Goal: Transaction & Acquisition: Book appointment/travel/reservation

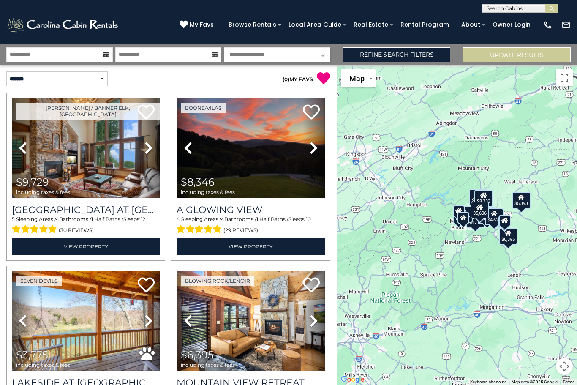
select select "*"
click at [61, 56] on input "**********" at bounding box center [59, 54] width 106 height 15
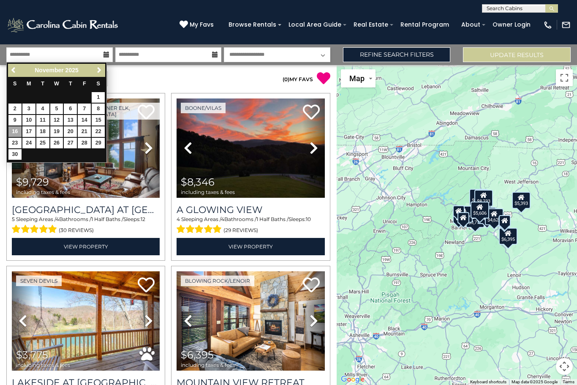
click at [25, 126] on link "17" at bounding box center [28, 131] width 13 height 11
type input "********"
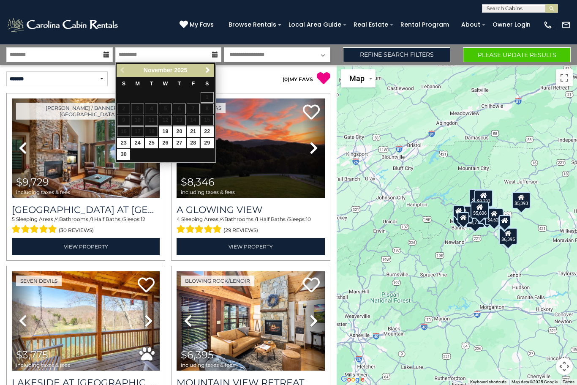
click at [194, 145] on link "28" at bounding box center [193, 143] width 13 height 11
type input "********"
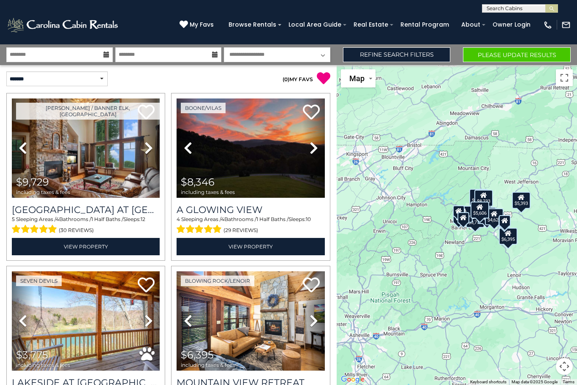
click at [530, 55] on button "Please Update Results" at bounding box center [517, 54] width 108 height 15
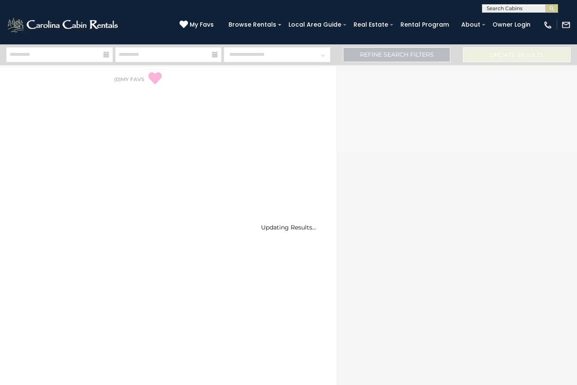
select select "*"
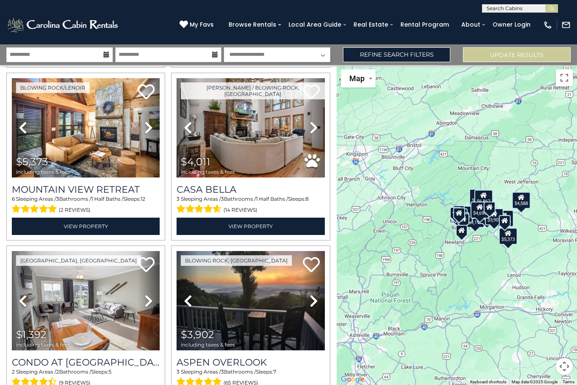
scroll to position [369, 0]
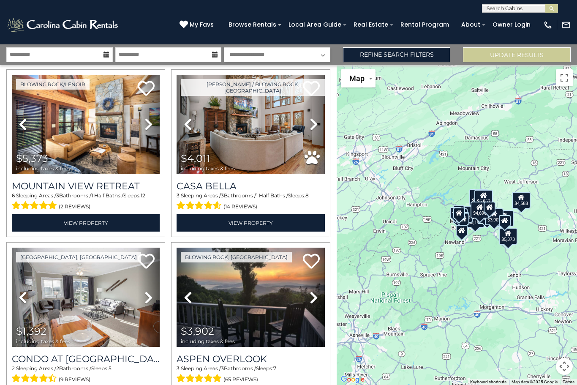
click at [461, 216] on icon at bounding box center [459, 213] width 7 height 6
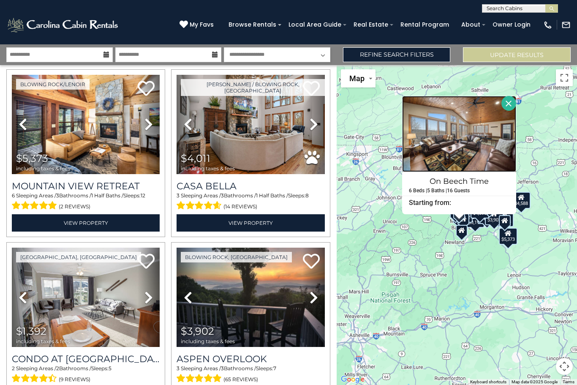
click at [477, 153] on img at bounding box center [459, 134] width 114 height 76
click at [516, 111] on button "Close" at bounding box center [509, 103] width 15 height 15
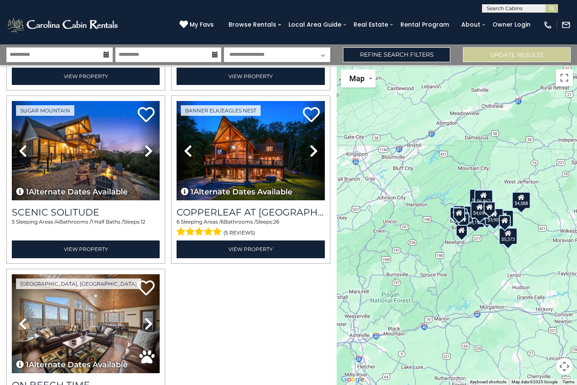
scroll to position [1728, 0]
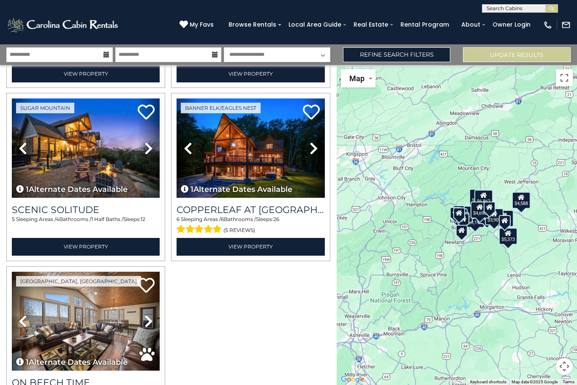
click at [276, 247] on link "View Property" at bounding box center [251, 246] width 148 height 17
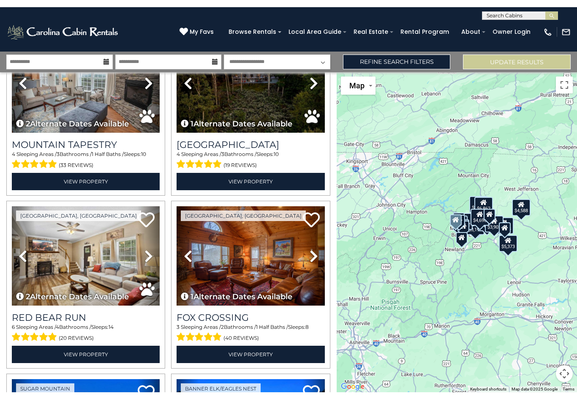
scroll to position [1451, 0]
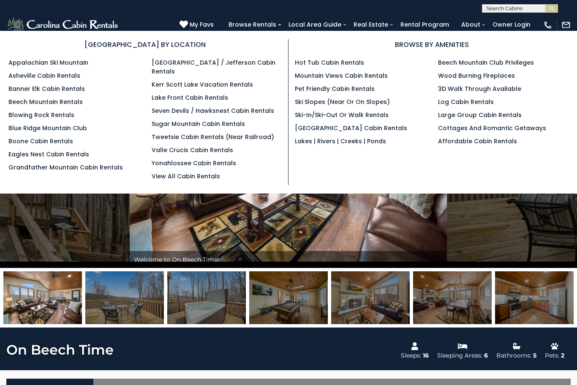
click at [456, 235] on button "Next" at bounding box center [477, 156] width 60 height 224
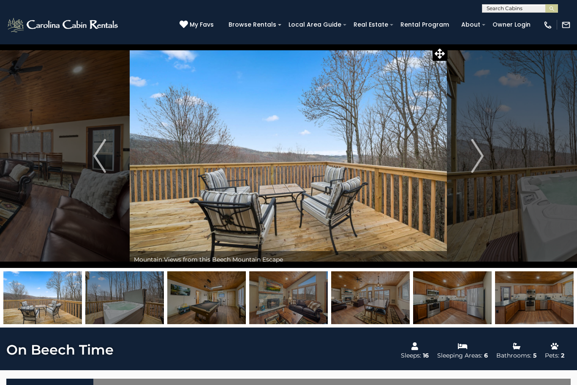
click at [475, 163] on img "Next" at bounding box center [477, 156] width 13 height 34
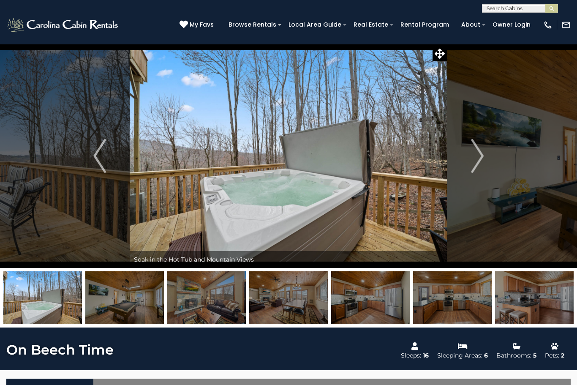
click at [474, 160] on img "Next" at bounding box center [477, 156] width 13 height 34
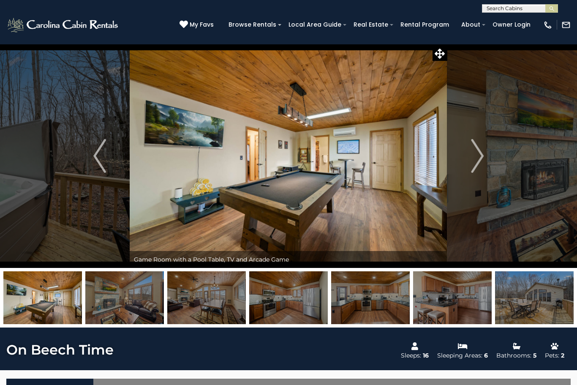
click at [476, 161] on img "Next" at bounding box center [477, 156] width 13 height 34
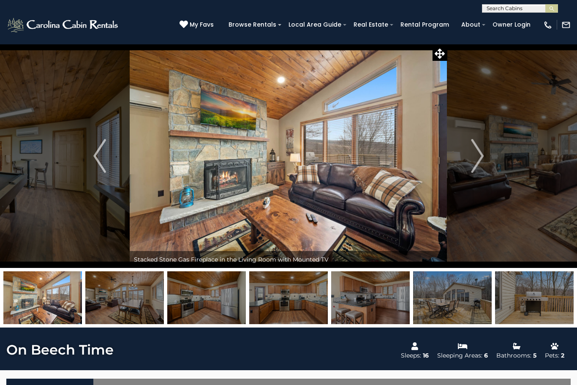
click at [476, 160] on img "Next" at bounding box center [477, 156] width 13 height 34
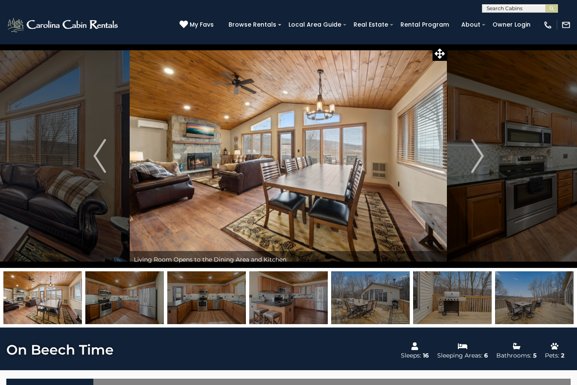
click at [473, 162] on img "Next" at bounding box center [477, 156] width 13 height 34
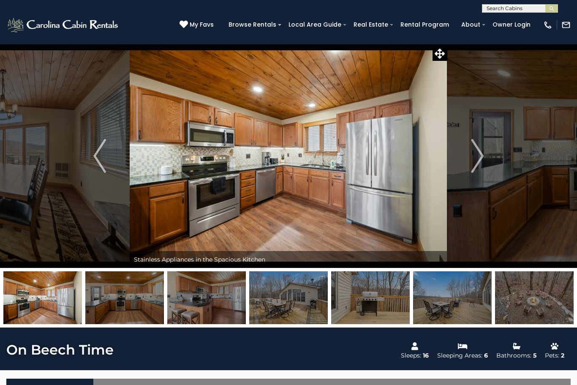
click at [480, 161] on img "Next" at bounding box center [477, 156] width 13 height 34
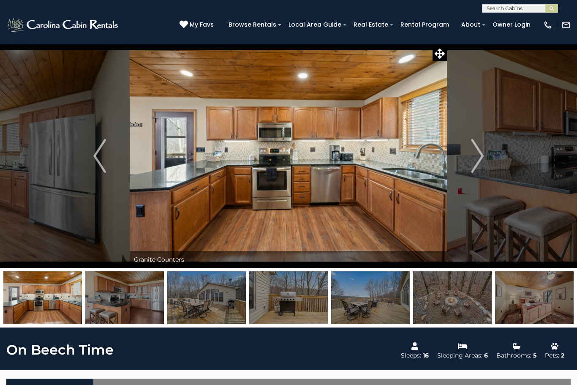
click at [474, 160] on img "Next" at bounding box center [477, 156] width 13 height 34
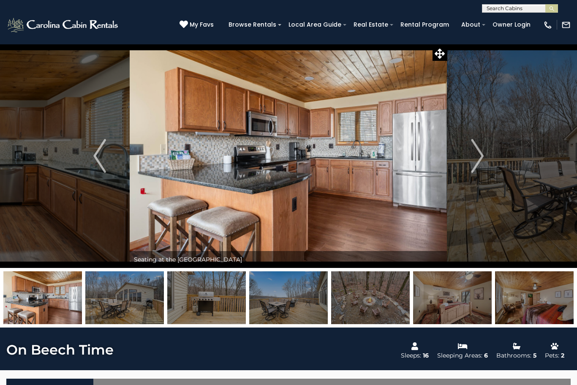
click at [473, 160] on img "Next" at bounding box center [477, 156] width 13 height 34
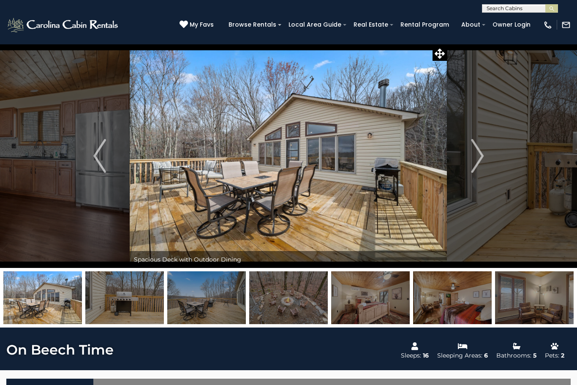
click at [475, 163] on img "Next" at bounding box center [477, 156] width 13 height 34
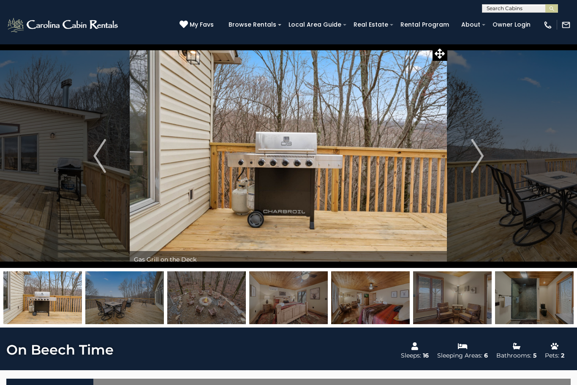
click at [476, 156] on img "Next" at bounding box center [477, 156] width 13 height 34
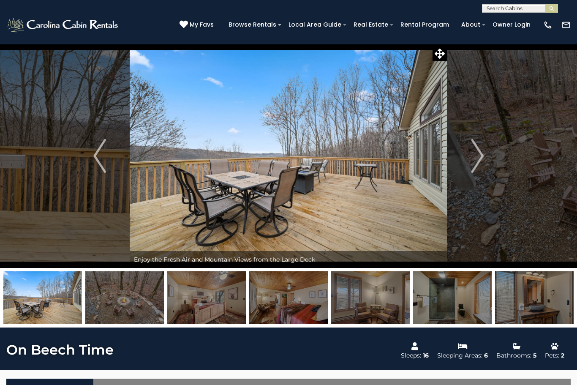
click at [477, 154] on img "Next" at bounding box center [477, 156] width 13 height 34
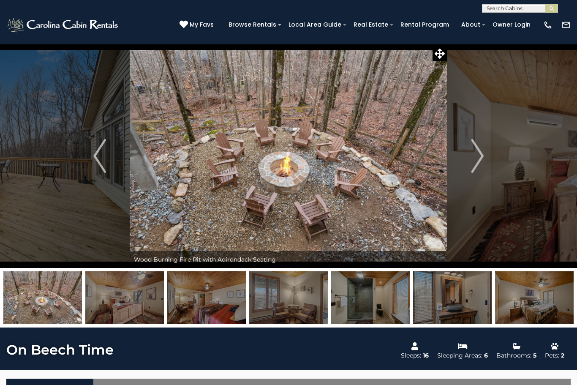
click at [483, 160] on img "Next" at bounding box center [477, 156] width 13 height 34
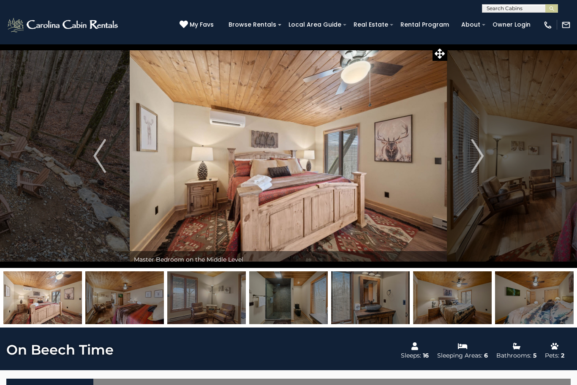
click at [479, 162] on img "Next" at bounding box center [477, 156] width 13 height 34
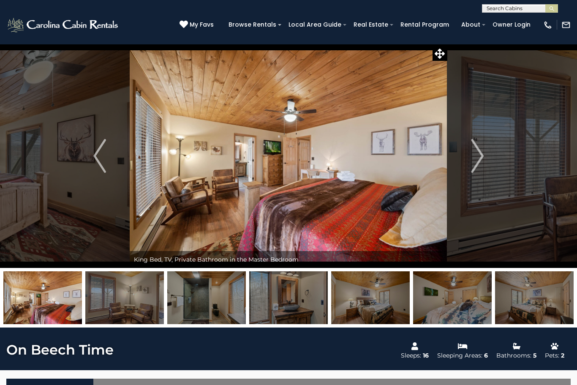
click at [475, 159] on img "Next" at bounding box center [477, 156] width 13 height 34
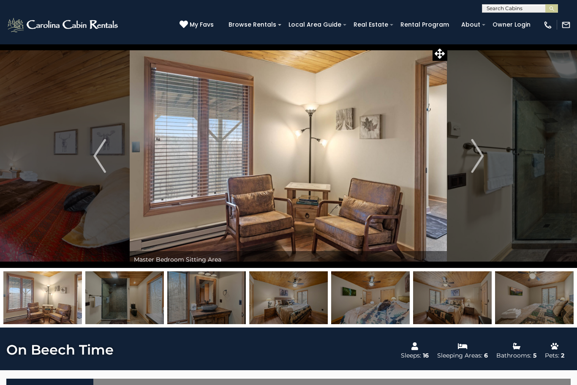
click at [479, 161] on img "Next" at bounding box center [477, 156] width 13 height 34
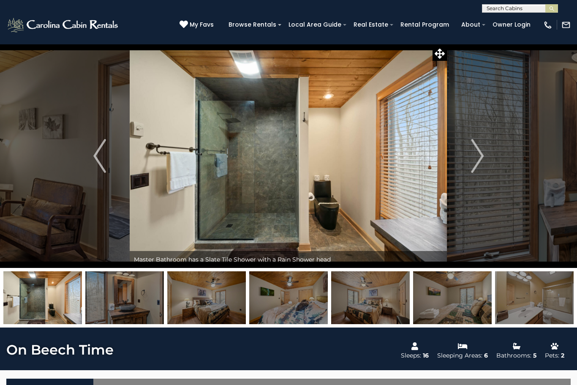
click at [481, 164] on img "Next" at bounding box center [477, 156] width 13 height 34
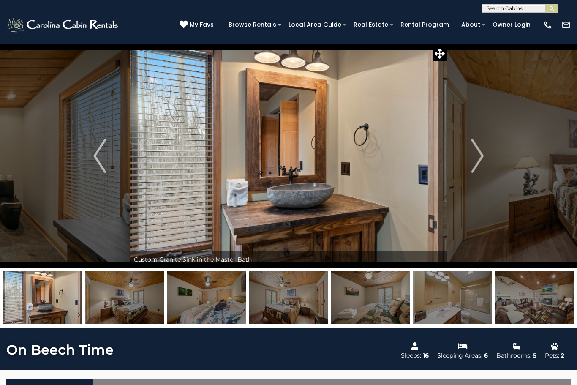
click at [480, 153] on img "Next" at bounding box center [477, 156] width 13 height 34
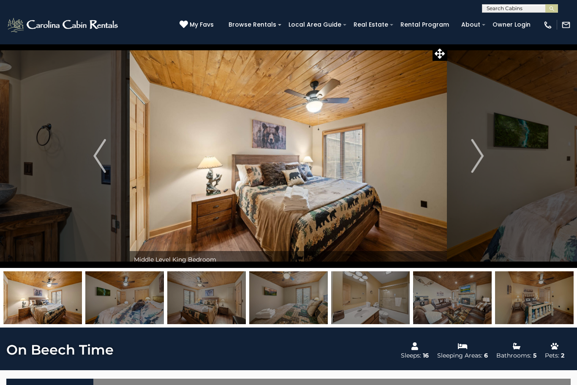
click at [485, 164] on button "Next" at bounding box center [477, 156] width 60 height 224
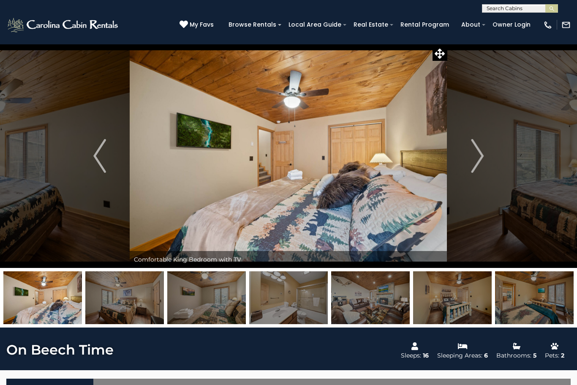
click at [484, 160] on img "Next" at bounding box center [477, 156] width 13 height 34
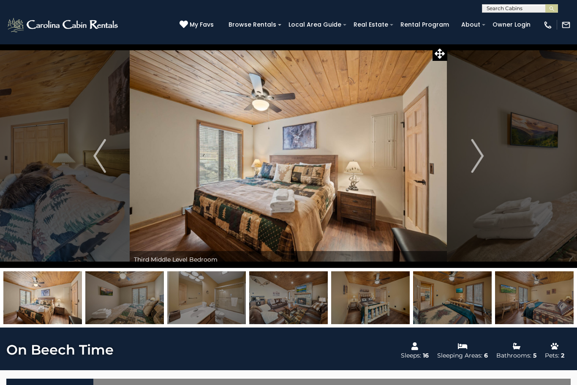
click at [479, 160] on img "Next" at bounding box center [477, 156] width 13 height 34
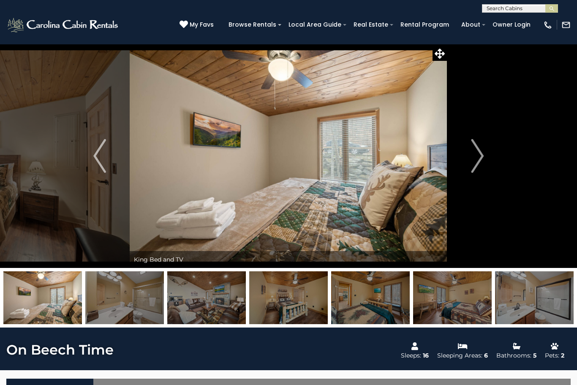
click at [477, 160] on img "Next" at bounding box center [477, 156] width 13 height 34
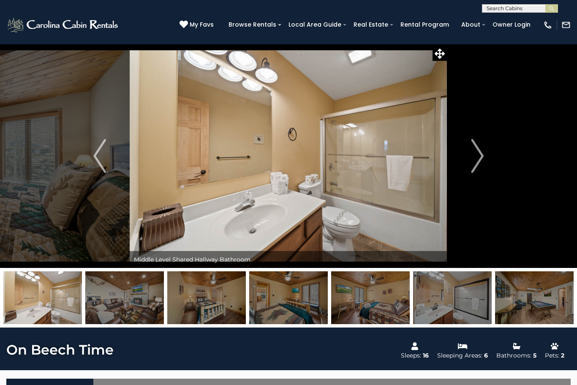
click at [477, 159] on img "Next" at bounding box center [477, 156] width 13 height 34
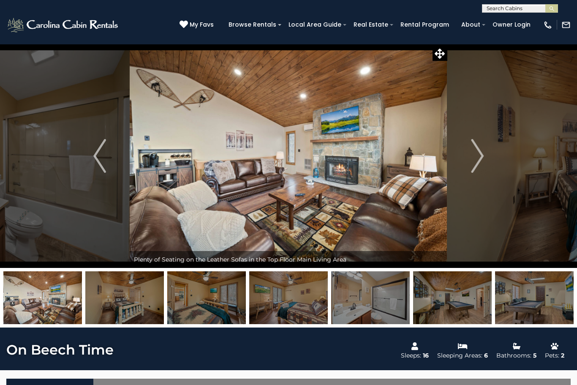
click at [477, 164] on img "Next" at bounding box center [477, 156] width 13 height 34
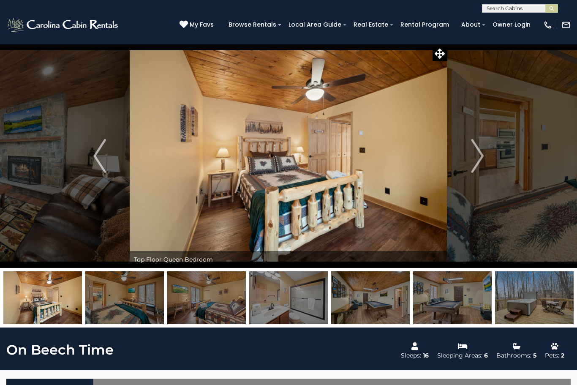
click at [472, 161] on img "Next" at bounding box center [477, 156] width 13 height 34
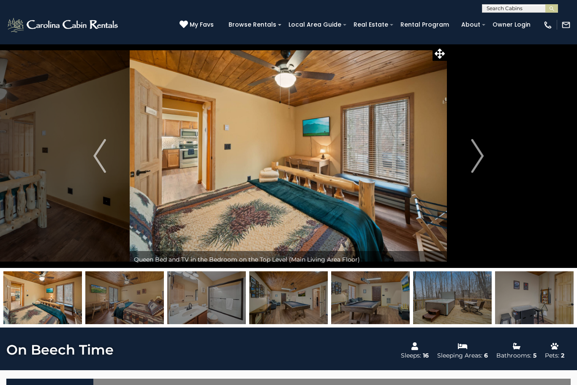
click at [478, 161] on img "Next" at bounding box center [477, 156] width 13 height 34
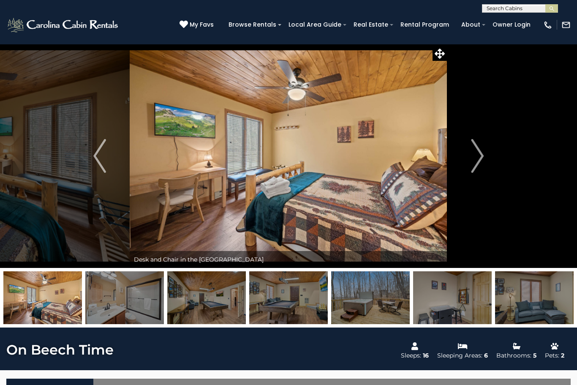
click at [473, 156] on img "Next" at bounding box center [477, 156] width 13 height 34
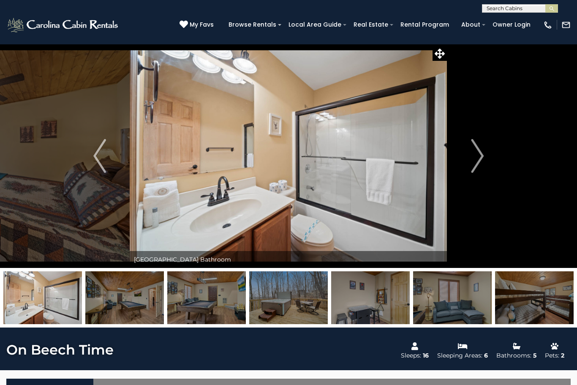
click at [476, 163] on img "Next" at bounding box center [477, 156] width 13 height 34
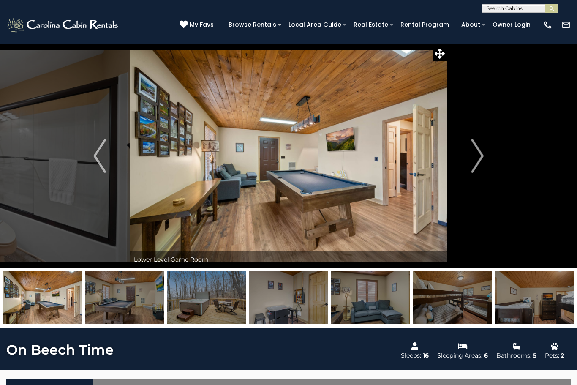
click at [475, 159] on img "Next" at bounding box center [477, 156] width 13 height 34
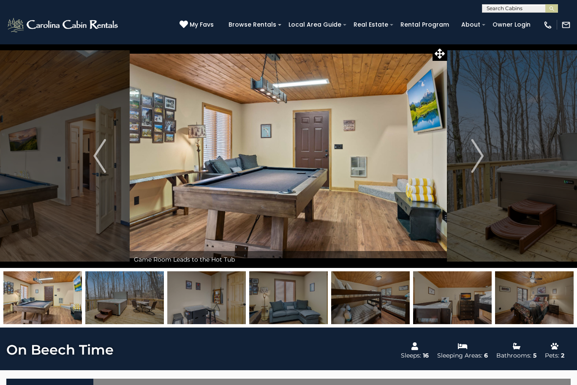
click at [472, 160] on img "Next" at bounding box center [477, 156] width 13 height 34
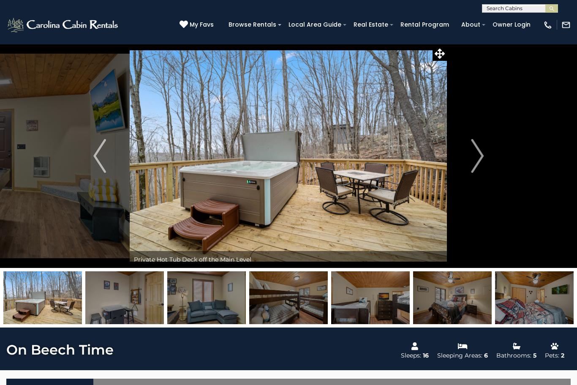
click at [475, 158] on img "Next" at bounding box center [477, 156] width 13 height 34
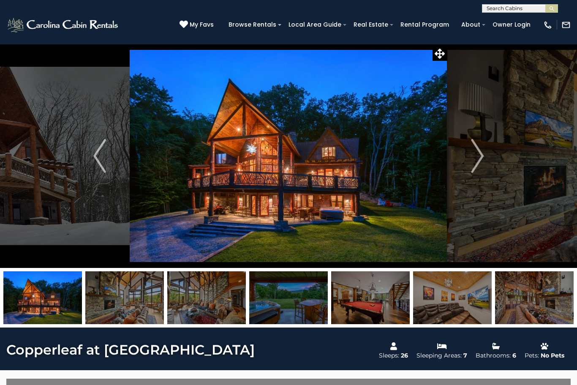
click at [475, 155] on img "Next" at bounding box center [477, 156] width 13 height 34
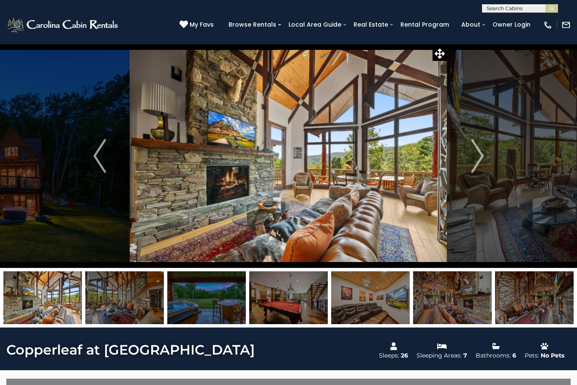
click at [479, 162] on img "Next" at bounding box center [477, 156] width 13 height 34
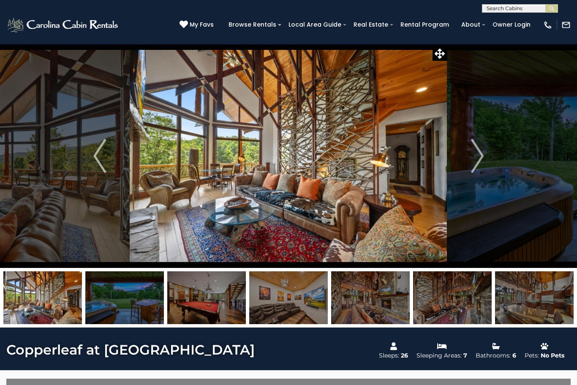
click at [478, 169] on img "Next" at bounding box center [477, 156] width 13 height 34
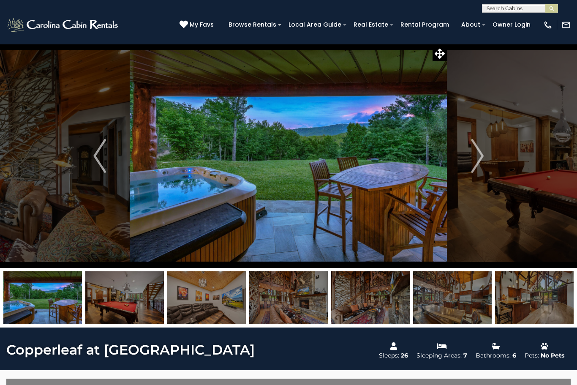
click at [477, 156] on img "Next" at bounding box center [477, 156] width 13 height 34
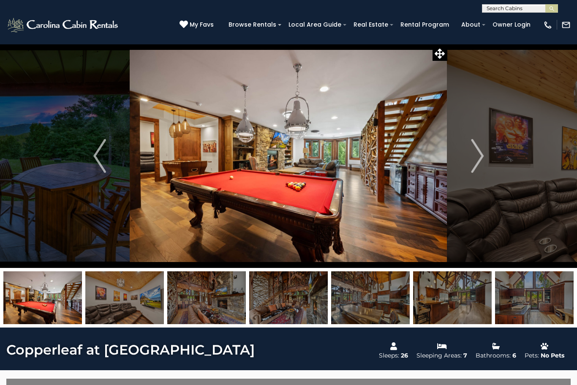
click at [478, 154] on img "Next" at bounding box center [477, 156] width 13 height 34
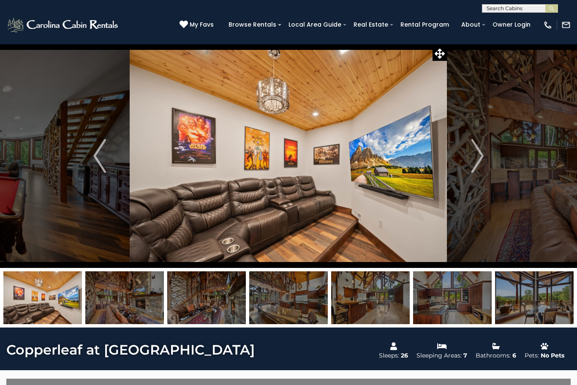
click at [478, 160] on img "Next" at bounding box center [477, 156] width 13 height 34
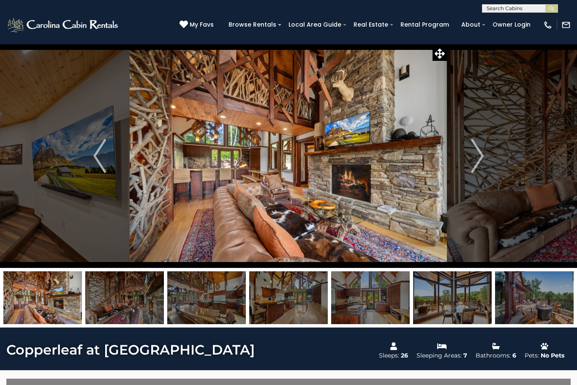
click at [472, 162] on img "Next" at bounding box center [477, 156] width 13 height 34
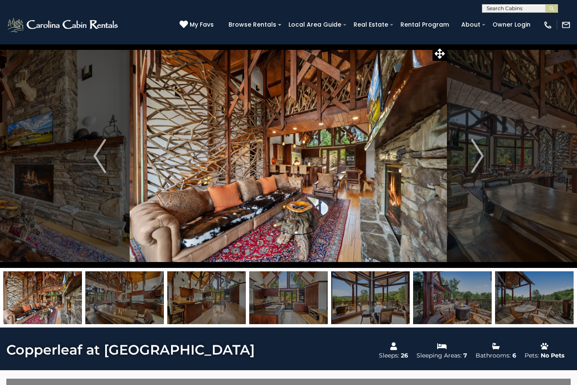
click at [482, 155] on img "Next" at bounding box center [477, 156] width 13 height 34
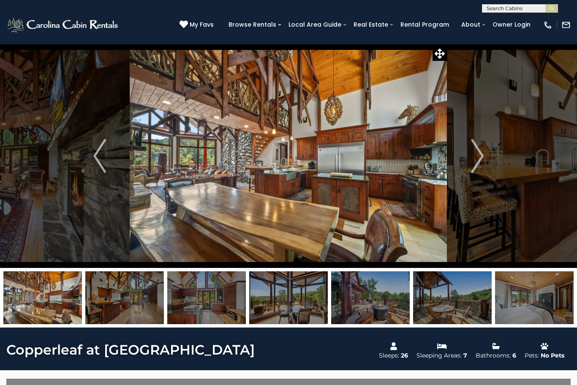
click at [478, 162] on img "Next" at bounding box center [477, 156] width 13 height 34
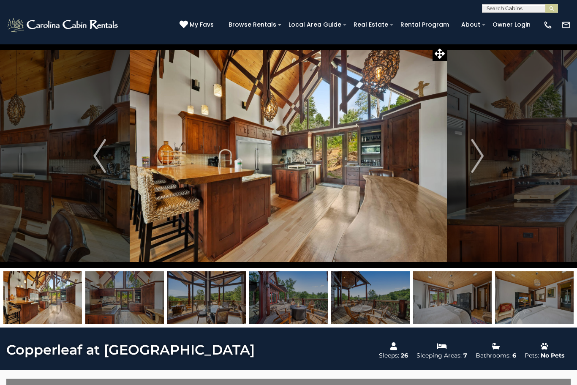
click at [478, 158] on img "Next" at bounding box center [477, 156] width 13 height 34
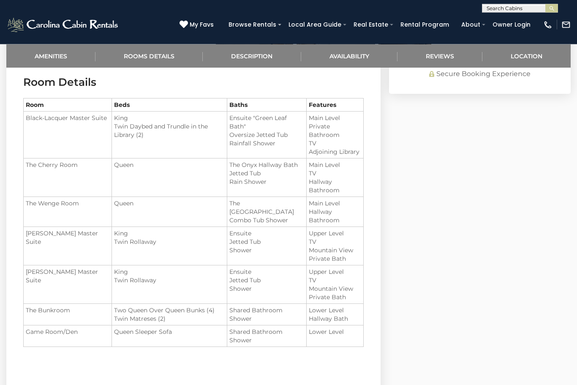
scroll to position [709, 0]
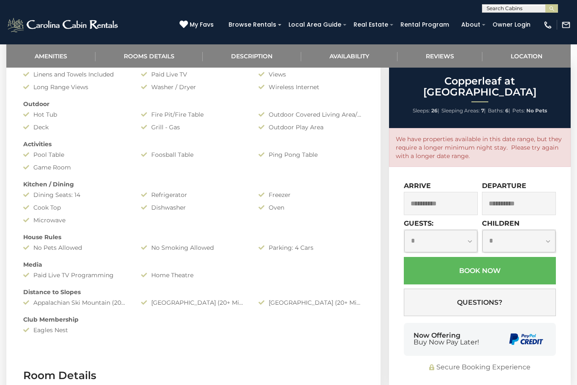
click at [340, 58] on link "Availability" at bounding box center [349, 55] width 96 height 23
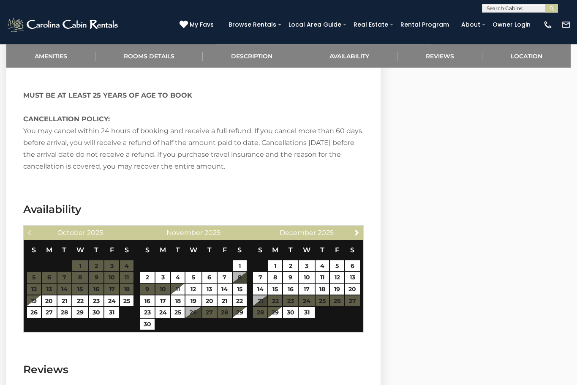
scroll to position [2376, 0]
